Goal: Task Accomplishment & Management: Manage account settings

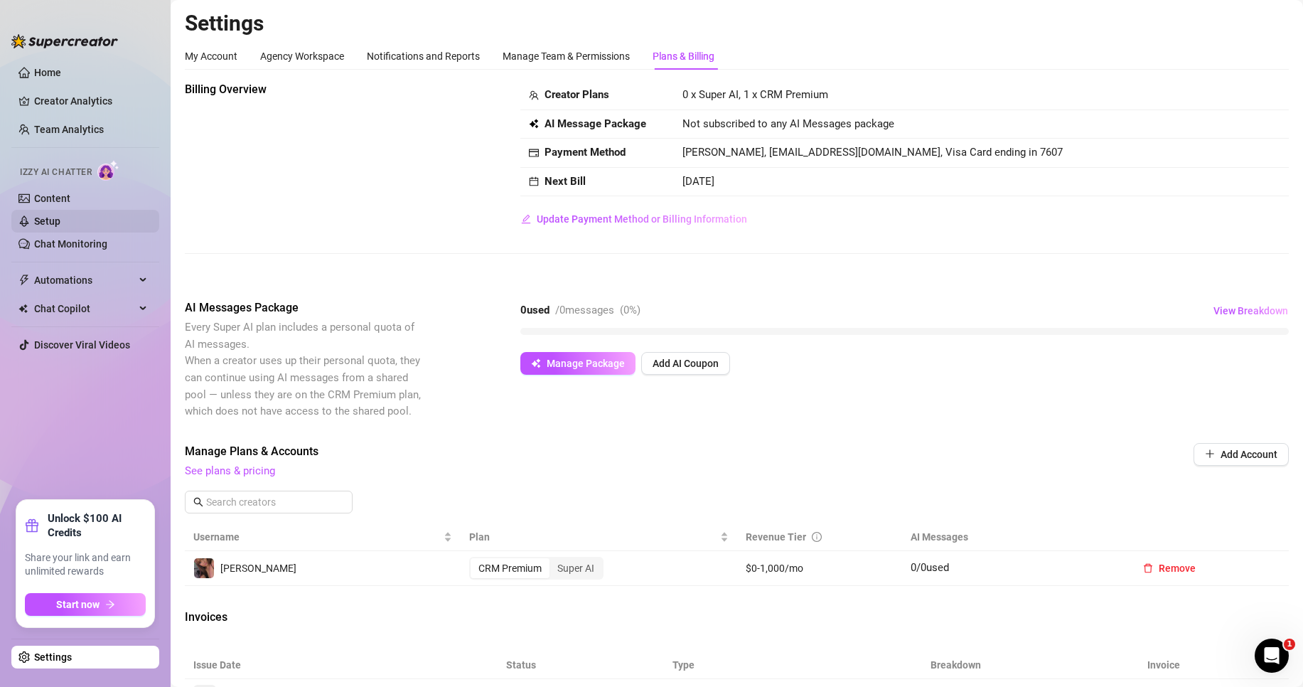
click at [55, 223] on link "Setup" at bounding box center [47, 220] width 26 height 11
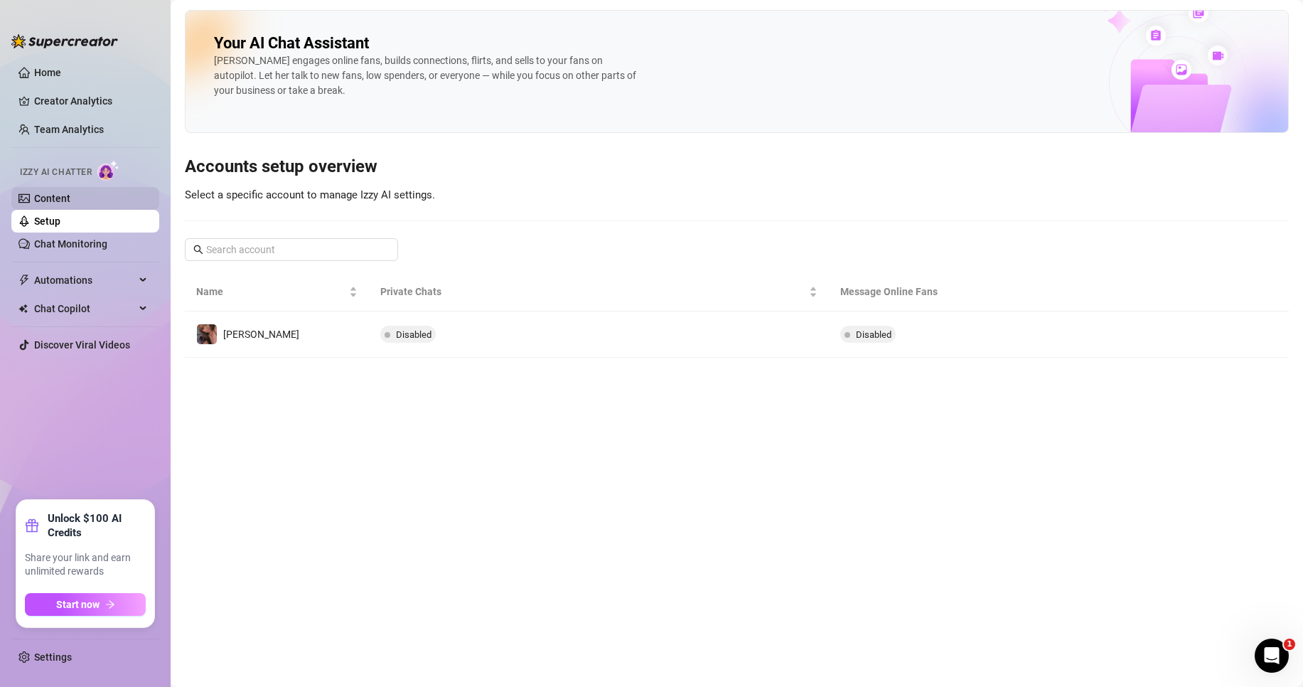
click at [60, 200] on link "Content" at bounding box center [52, 198] width 36 height 11
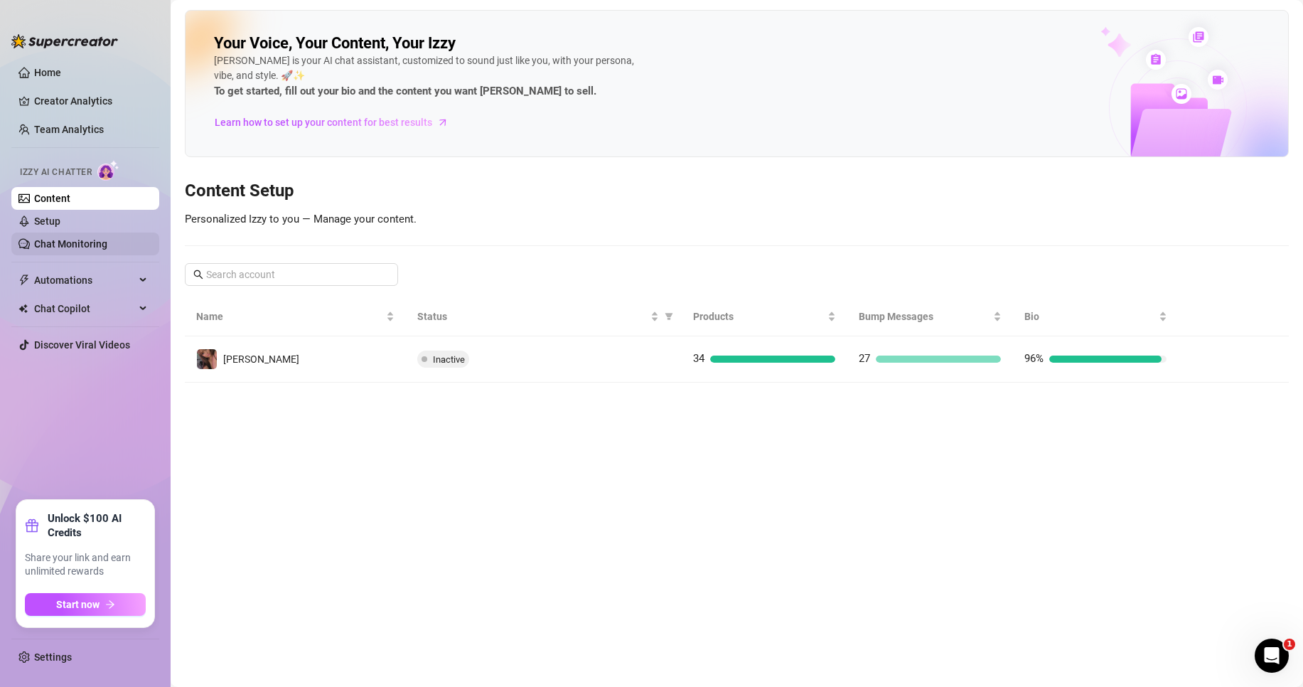
click at [85, 250] on link "Chat Monitoring" at bounding box center [70, 243] width 73 height 11
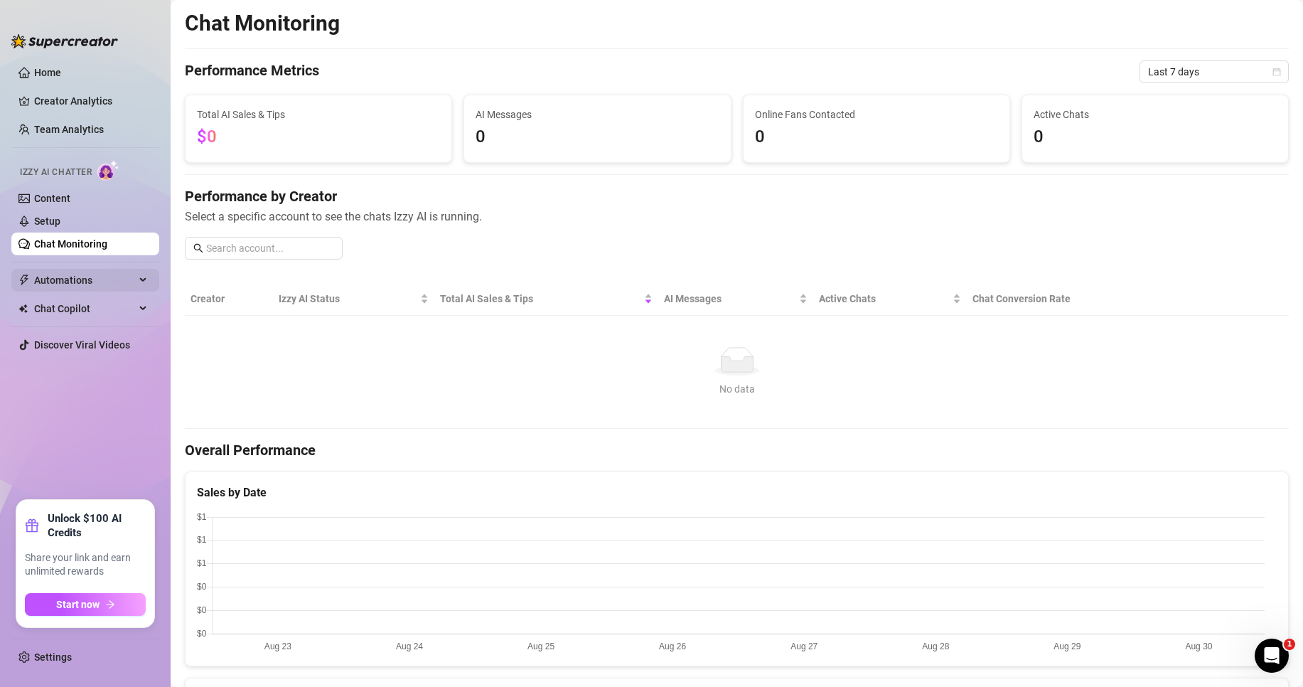
click at [84, 281] on span "Automations" at bounding box center [84, 280] width 101 height 23
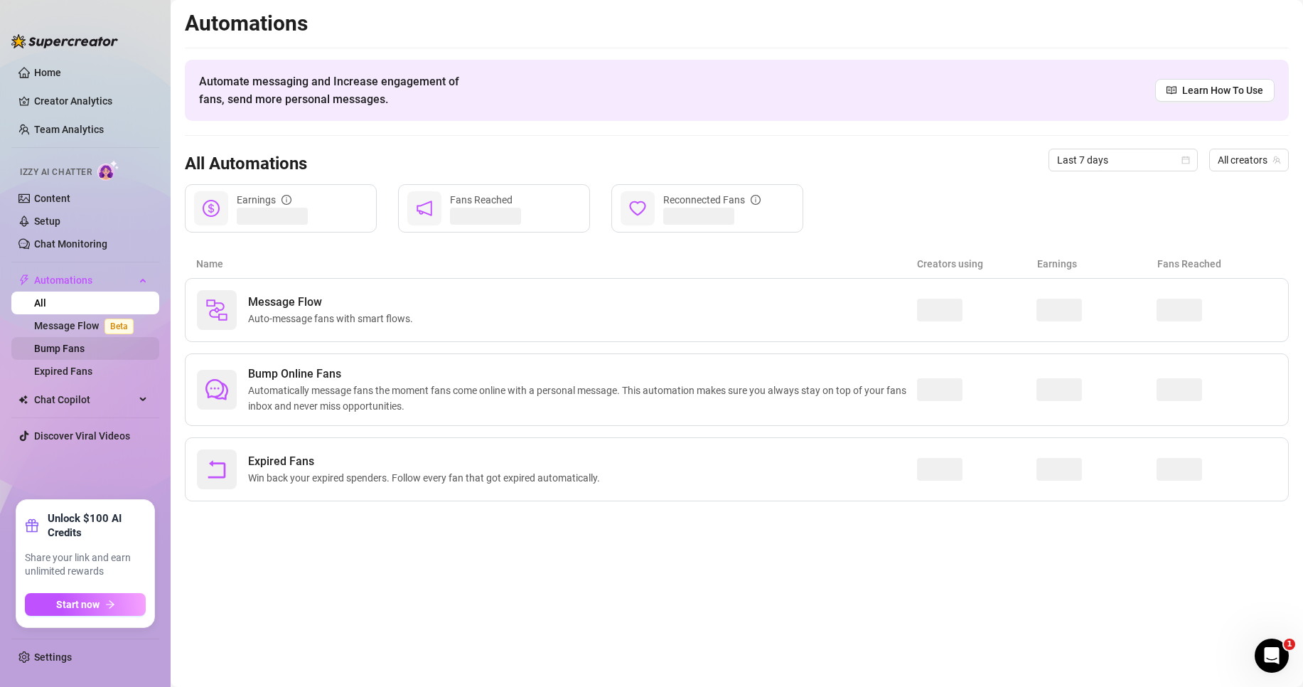
click at [85, 351] on link "Bump Fans" at bounding box center [59, 348] width 50 height 11
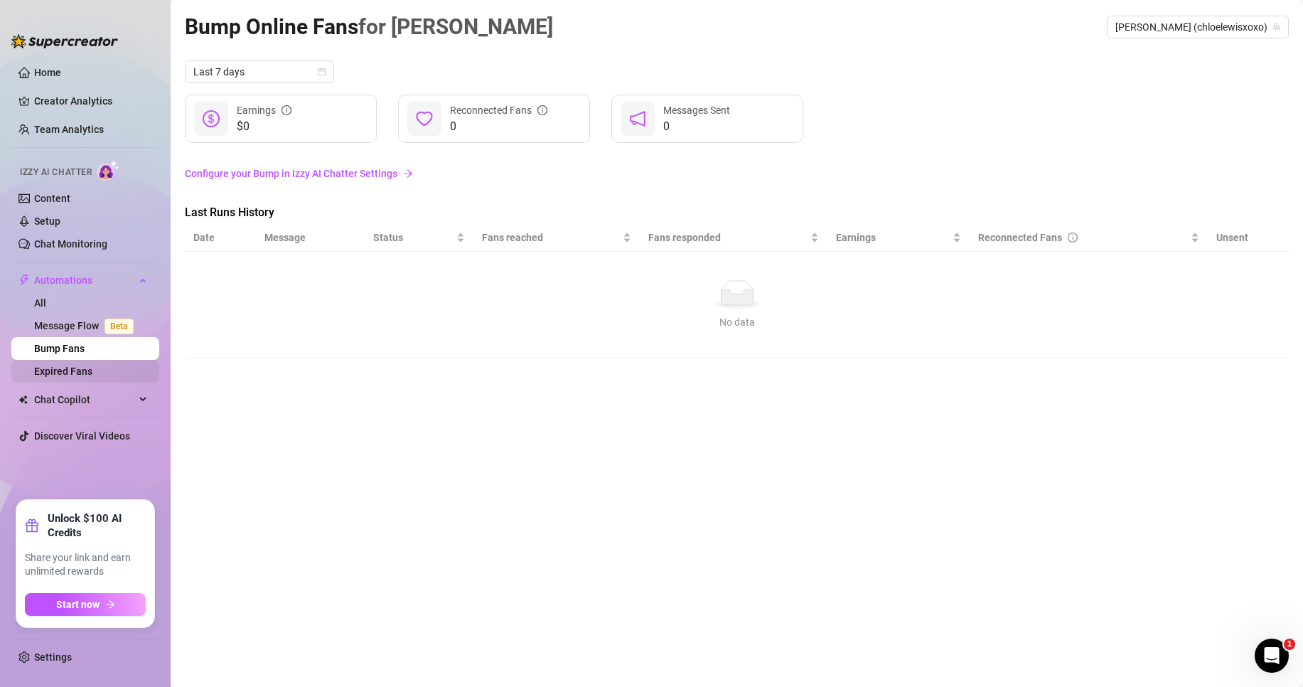
click at [87, 377] on link "Expired Fans" at bounding box center [63, 370] width 58 height 11
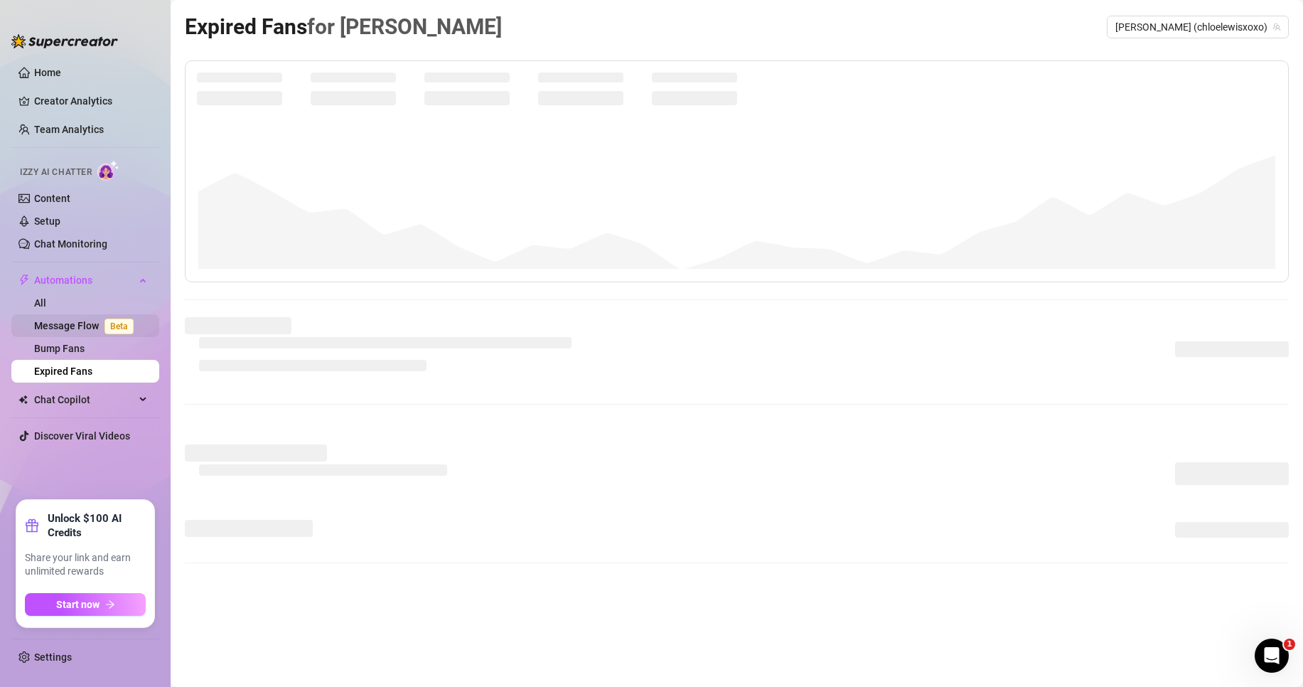
click at [91, 323] on link "Message Flow Beta" at bounding box center [86, 325] width 105 height 11
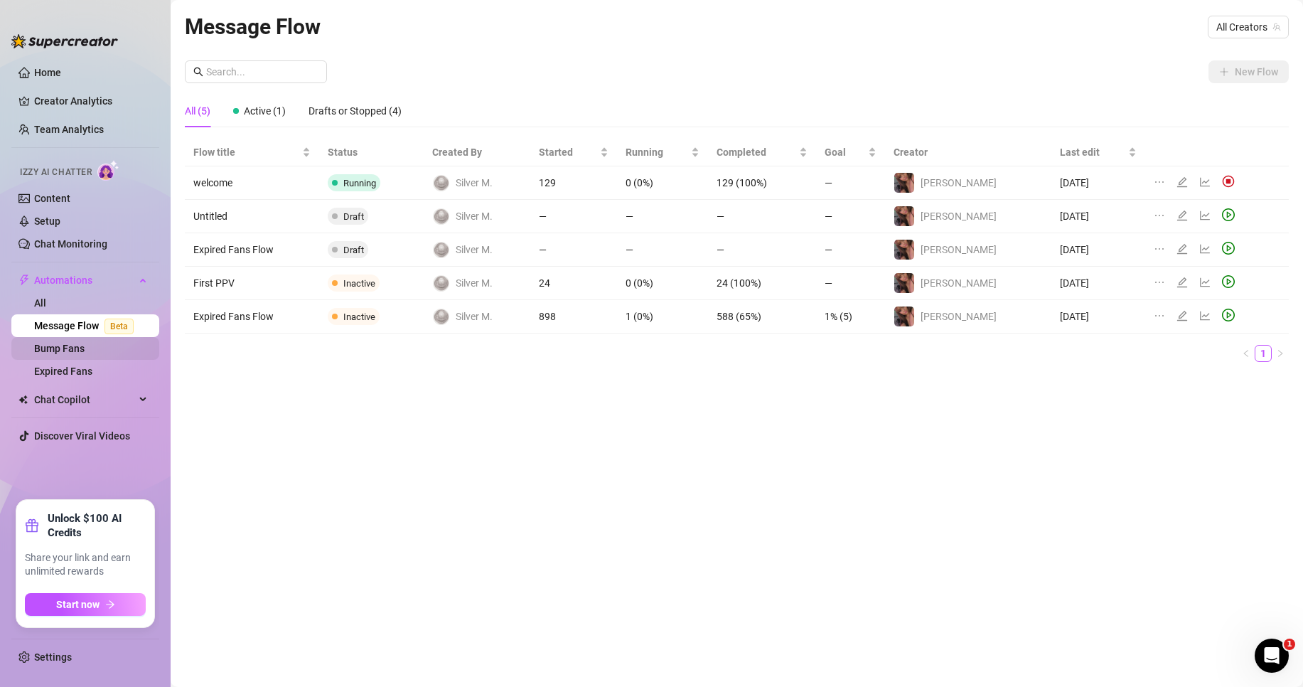
click at [74, 343] on link "Bump Fans" at bounding box center [59, 348] width 50 height 11
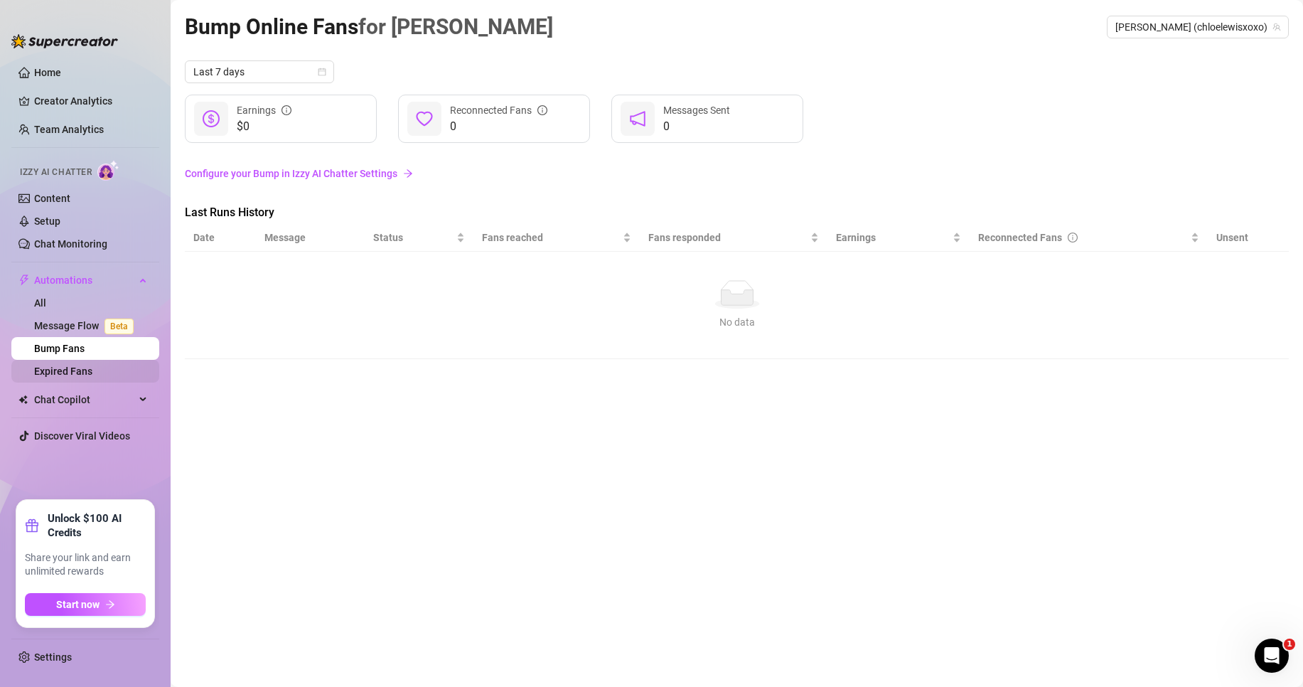
click at [74, 365] on link "Expired Fans" at bounding box center [63, 370] width 58 height 11
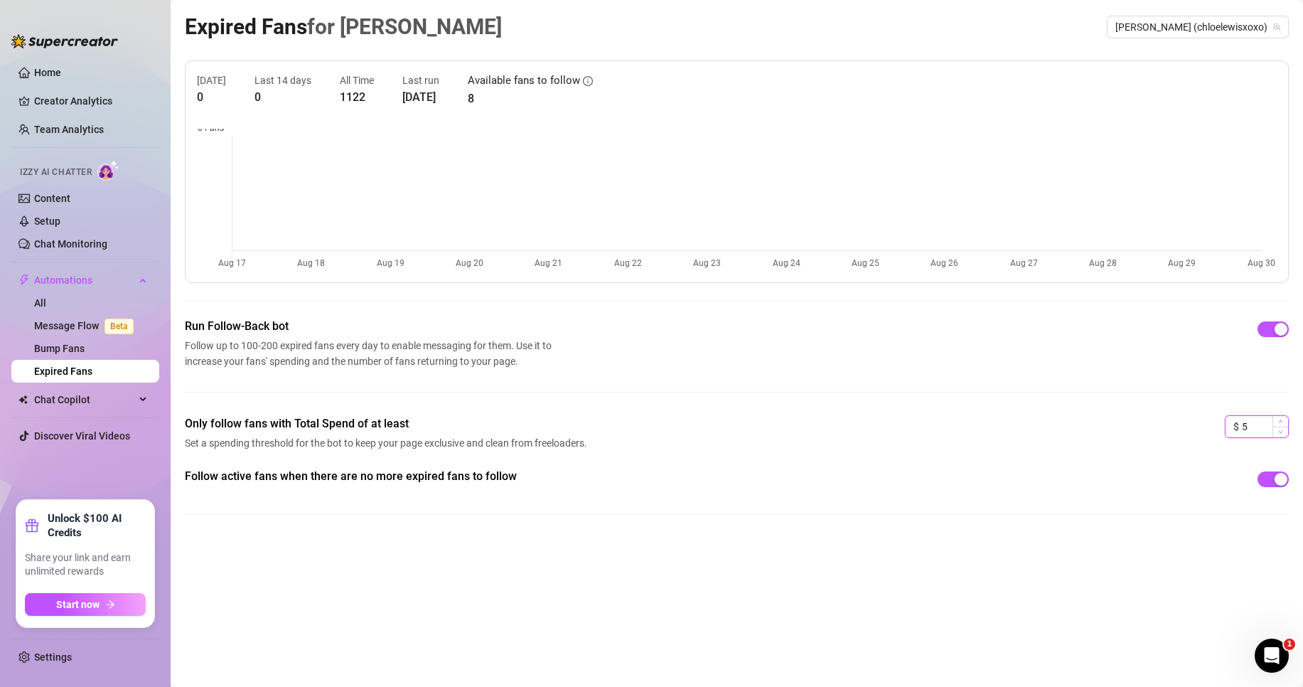
drag, startPoint x: 1252, startPoint y: 424, endPoint x: 1232, endPoint y: 430, distance: 20.9
click at [1232, 430] on div "$ 5" at bounding box center [1257, 426] width 64 height 23
click at [1283, 424] on icon "up" at bounding box center [1280, 421] width 5 height 5
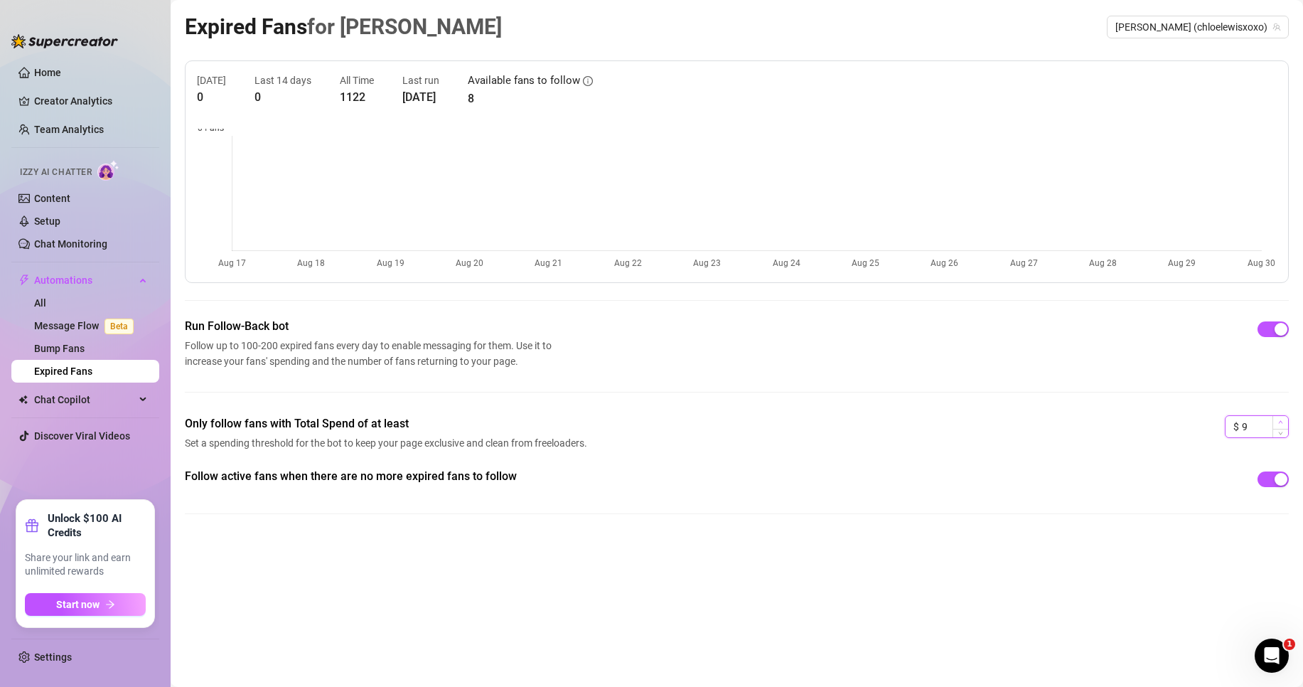
click at [1283, 424] on icon "up" at bounding box center [1280, 421] width 5 height 5
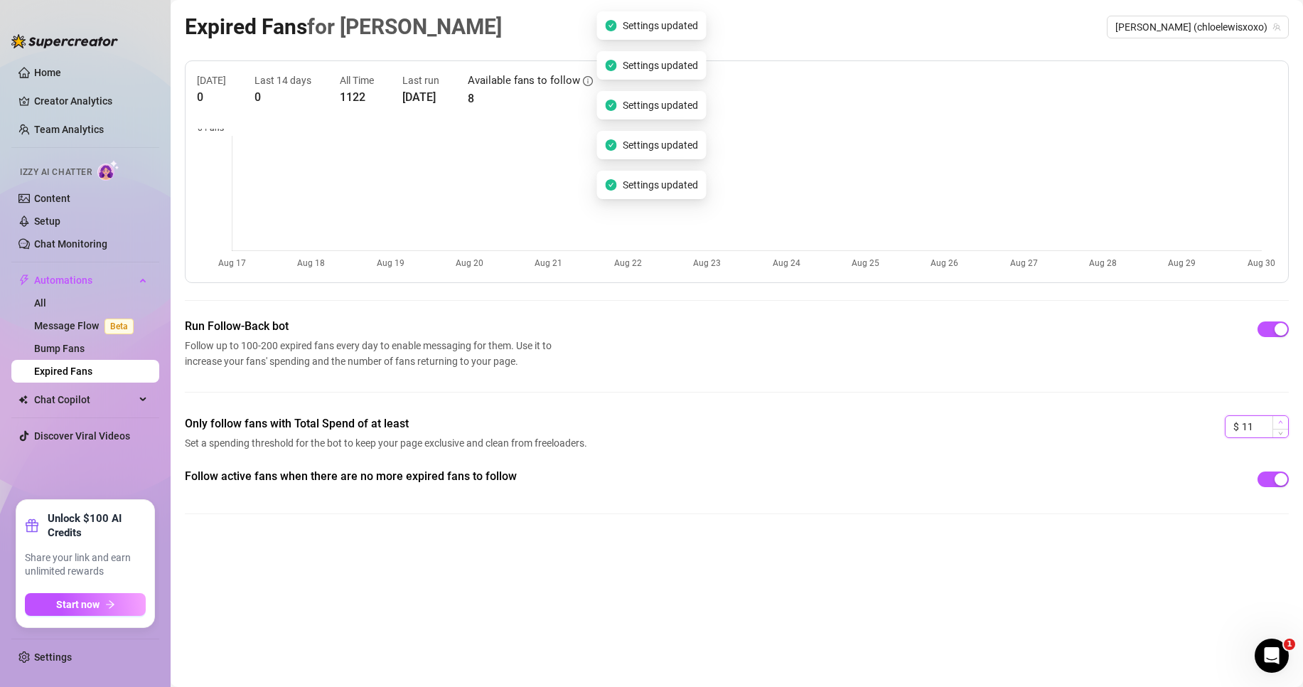
click at [1283, 424] on icon "up" at bounding box center [1280, 421] width 5 height 5
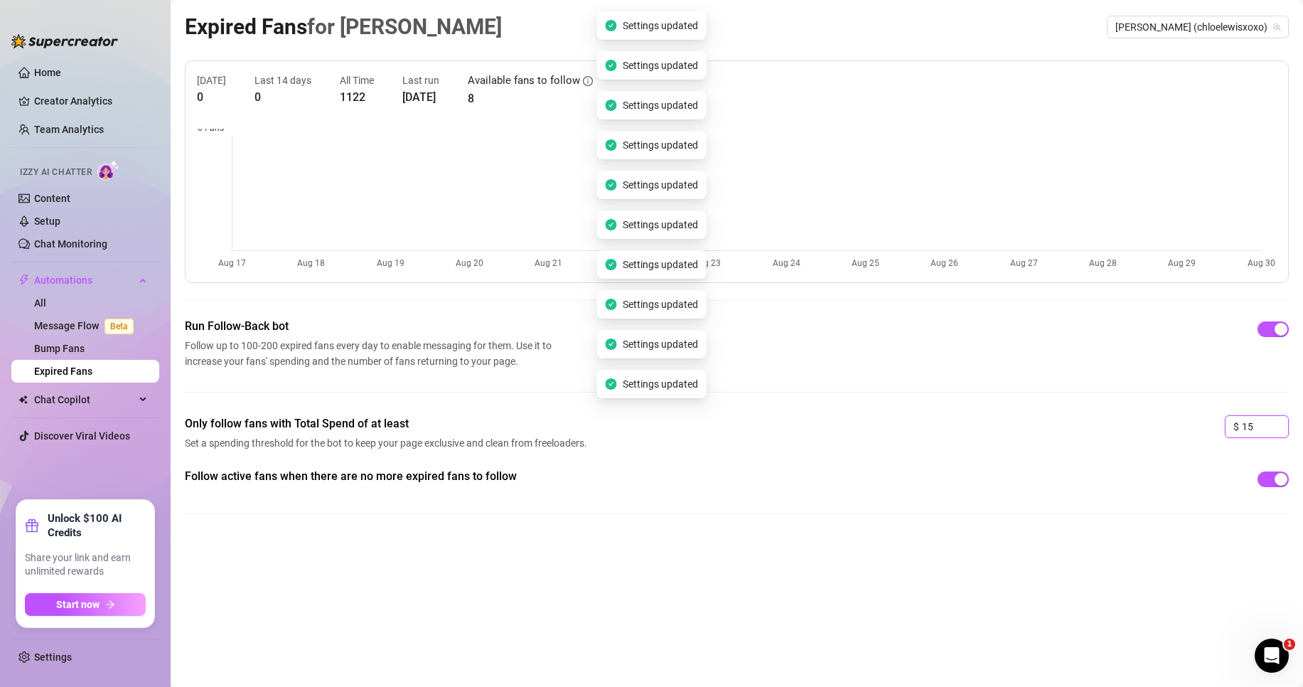
drag, startPoint x: 1263, startPoint y: 422, endPoint x: 1191, endPoint y: 429, distance: 72.1
click at [1191, 429] on div "Only follow fans with Total Spend of at least Set a spending threshold for the …" at bounding box center [737, 441] width 1104 height 53
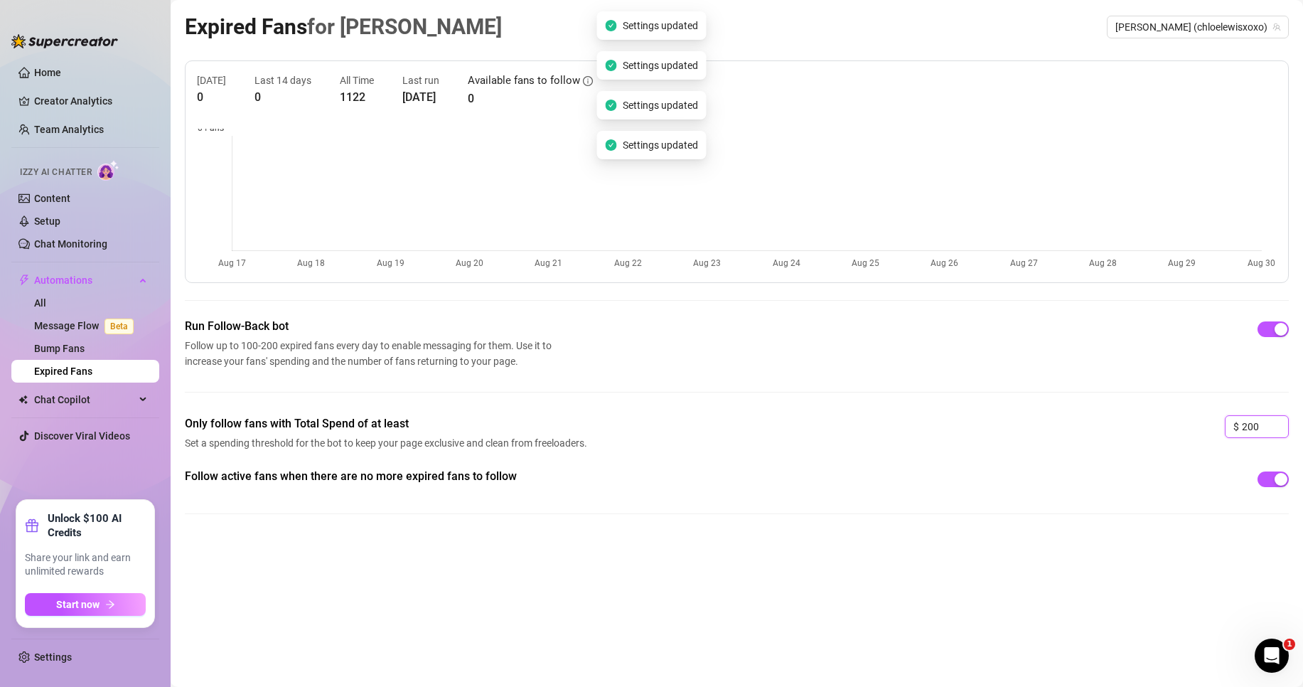
type input "200"
click at [990, 525] on div "Follow active fans when there are no more expired fans to follow" at bounding box center [737, 502] width 1104 height 69
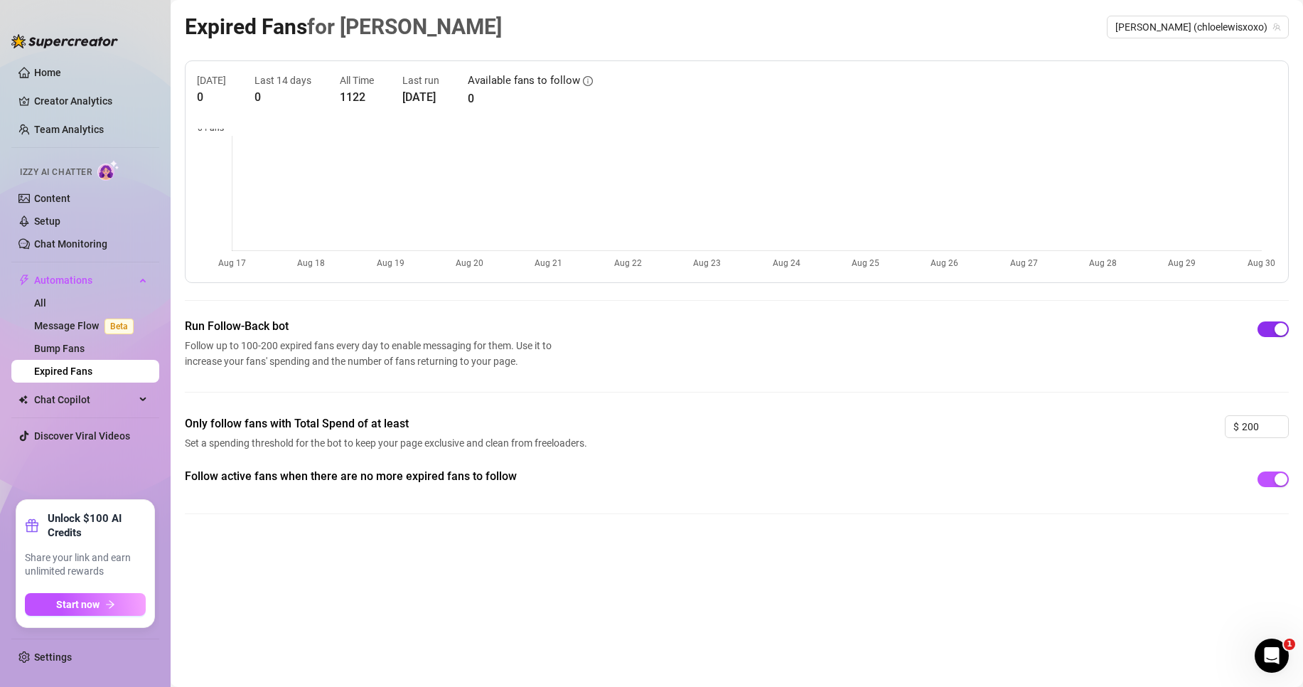
click at [1265, 330] on span "button" at bounding box center [1273, 329] width 31 height 16
